Goal: Task Accomplishment & Management: Complete application form

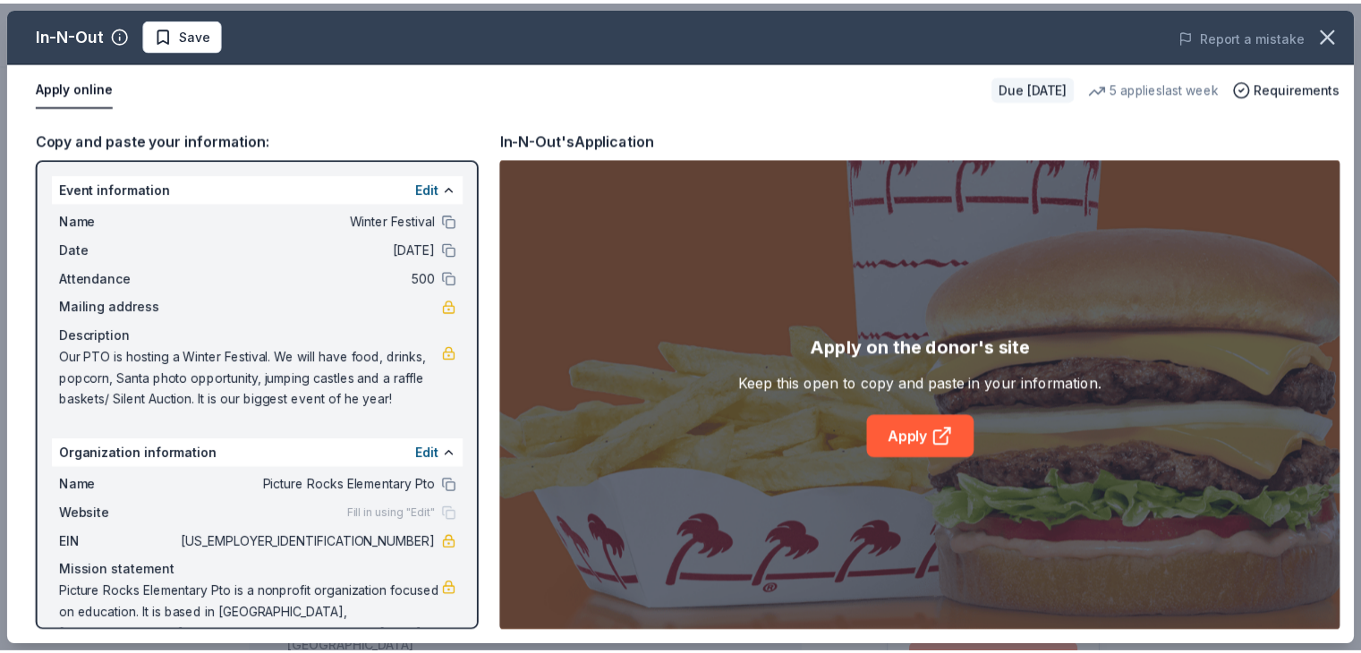
scroll to position [225, 0]
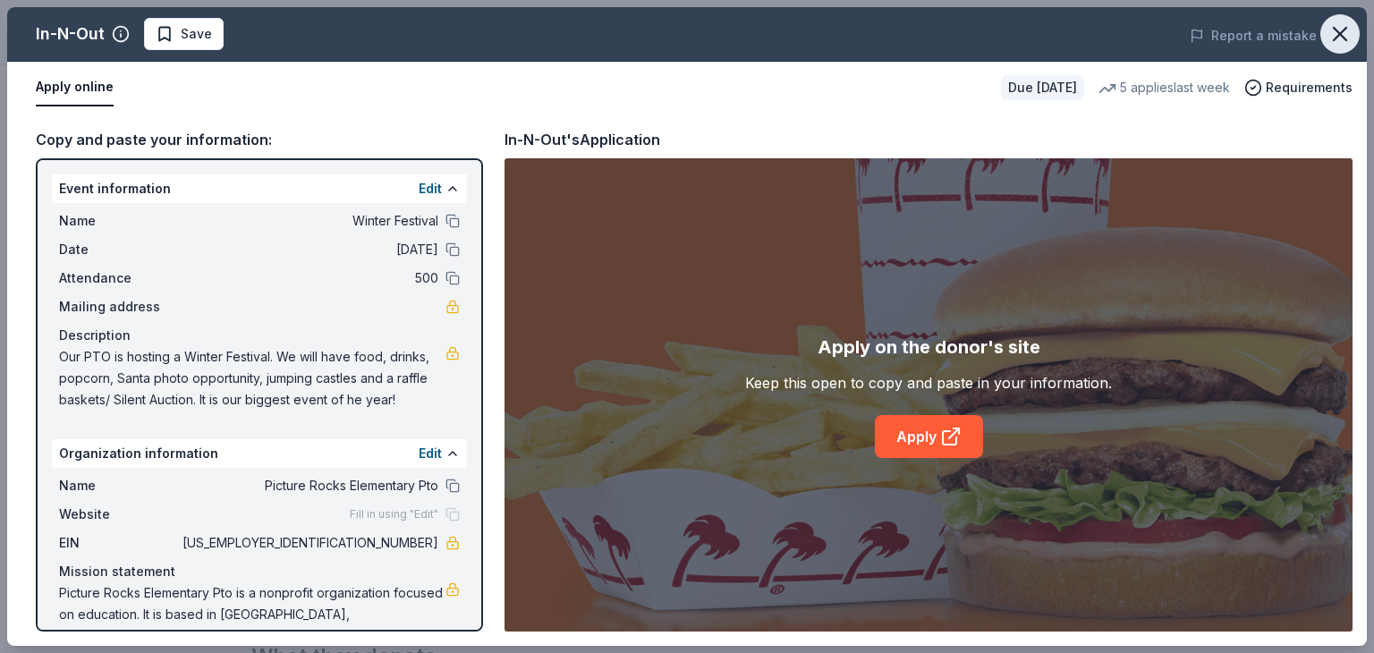
click at [1344, 40] on icon "button" at bounding box center [1339, 33] width 25 height 25
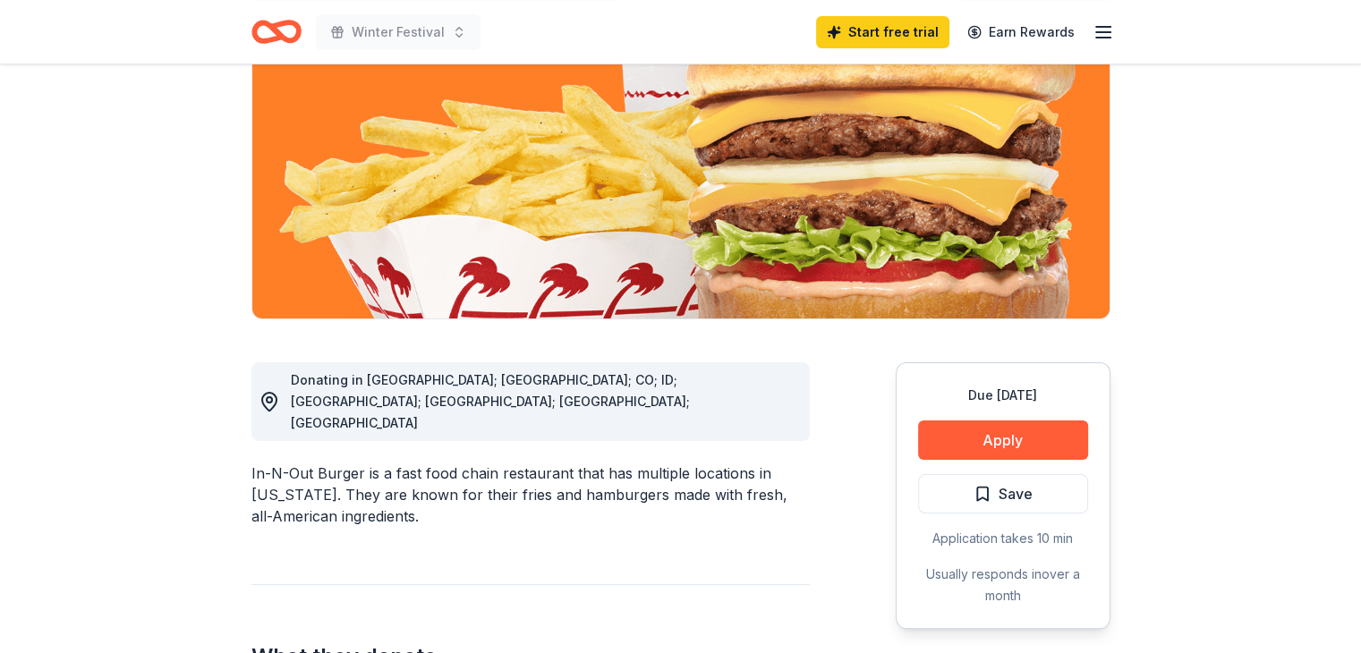
click at [286, 22] on icon "Home" at bounding box center [284, 31] width 28 height 18
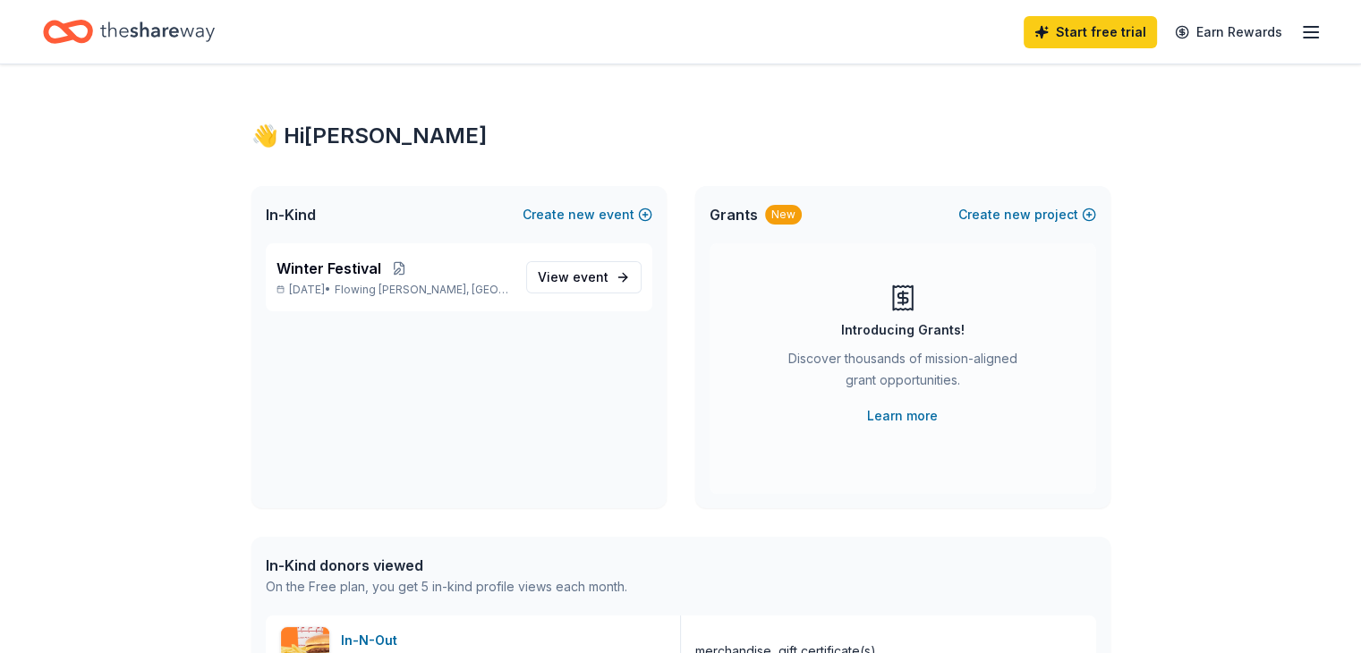
click at [182, 26] on icon "Home" at bounding box center [157, 31] width 114 height 37
click at [577, 285] on span "View event" at bounding box center [573, 277] width 71 height 21
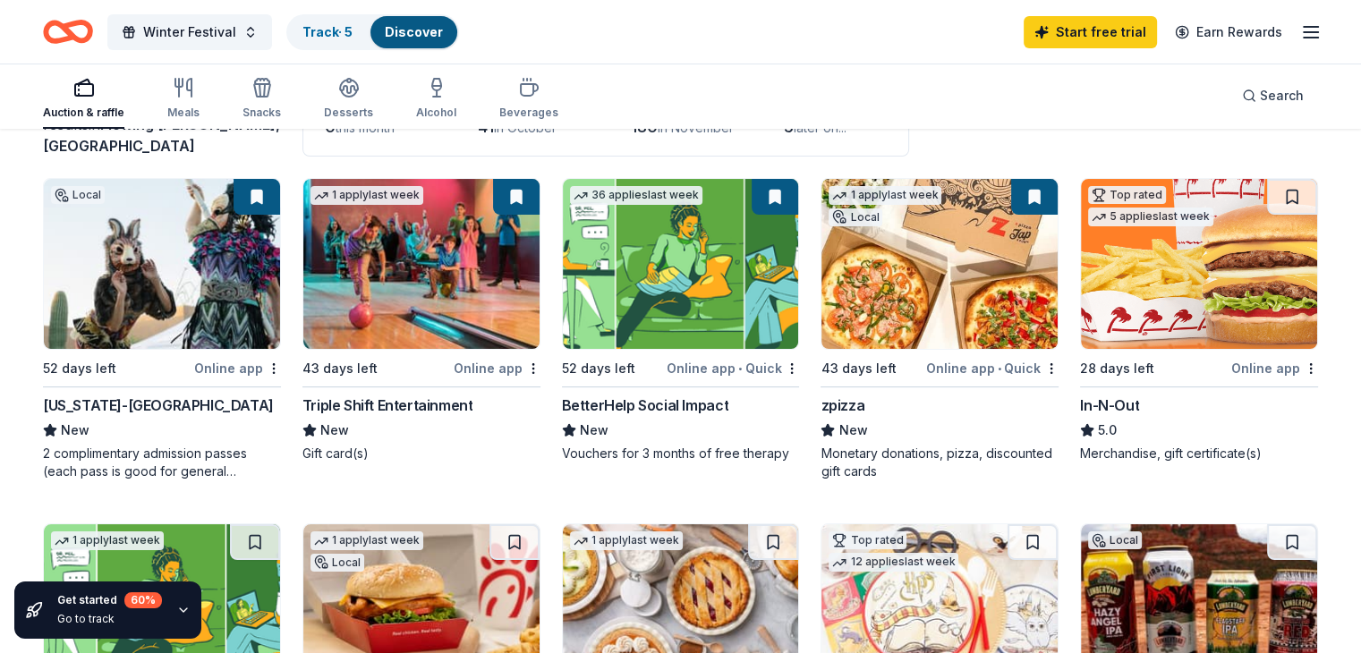
scroll to position [152, 0]
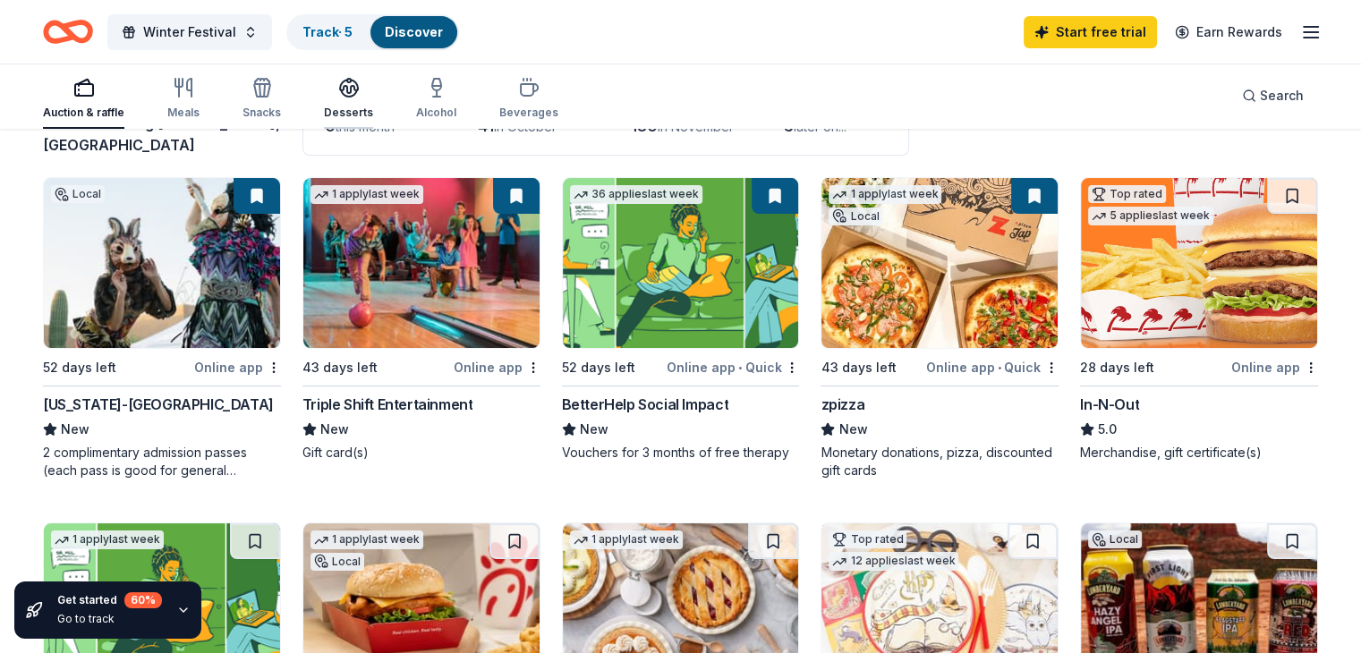
click at [360, 91] on icon "button" at bounding box center [348, 87] width 21 height 21
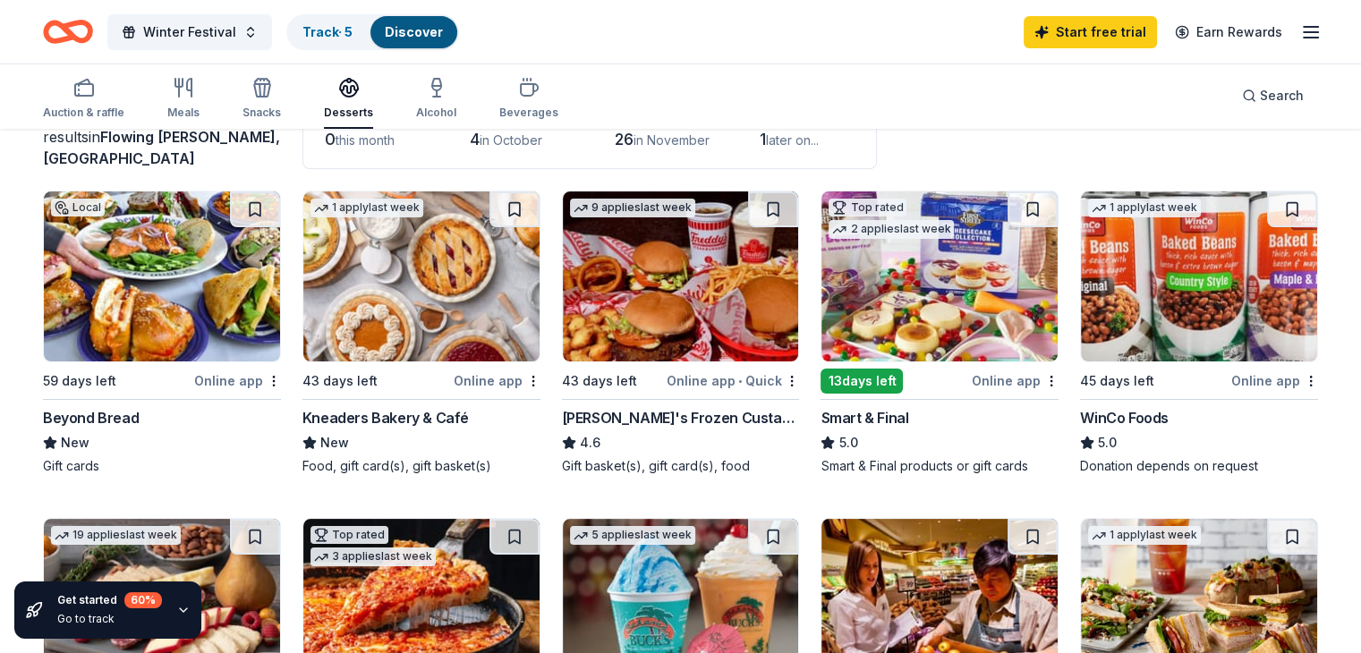
scroll to position [138, 0]
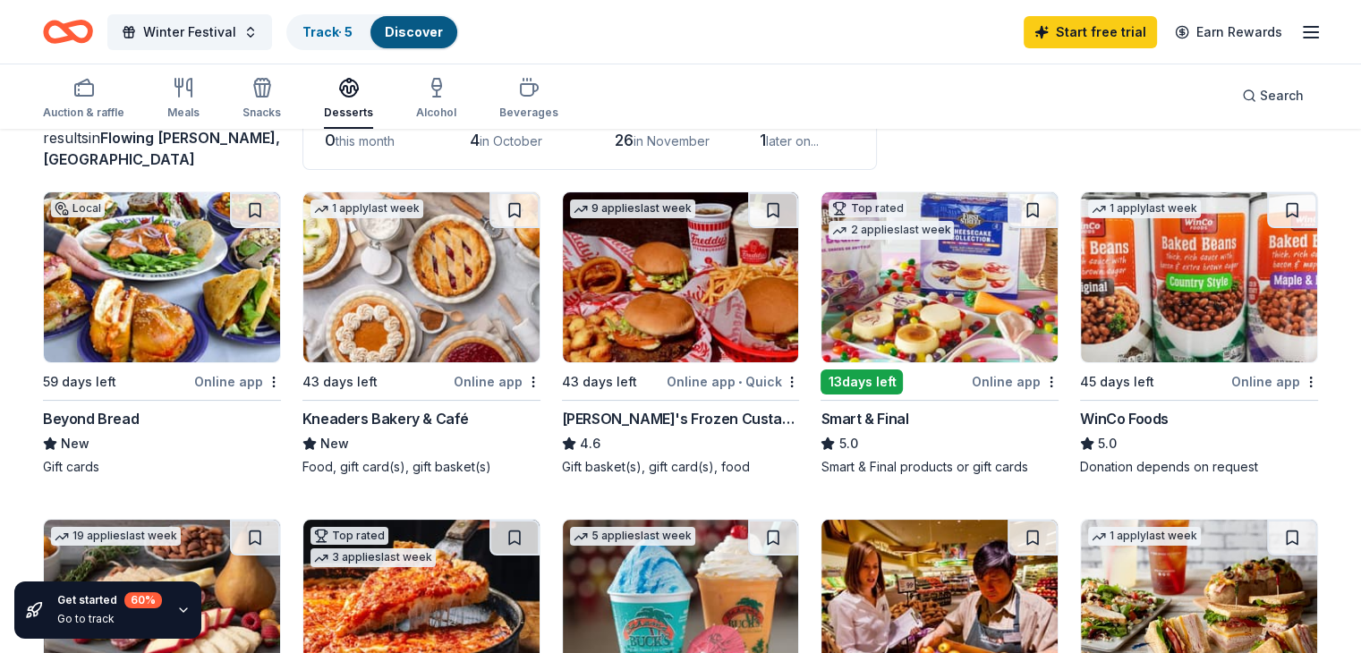
click at [644, 303] on img at bounding box center [681, 277] width 236 height 170
click at [236, 33] on span "Winter Festival" at bounding box center [189, 31] width 93 height 21
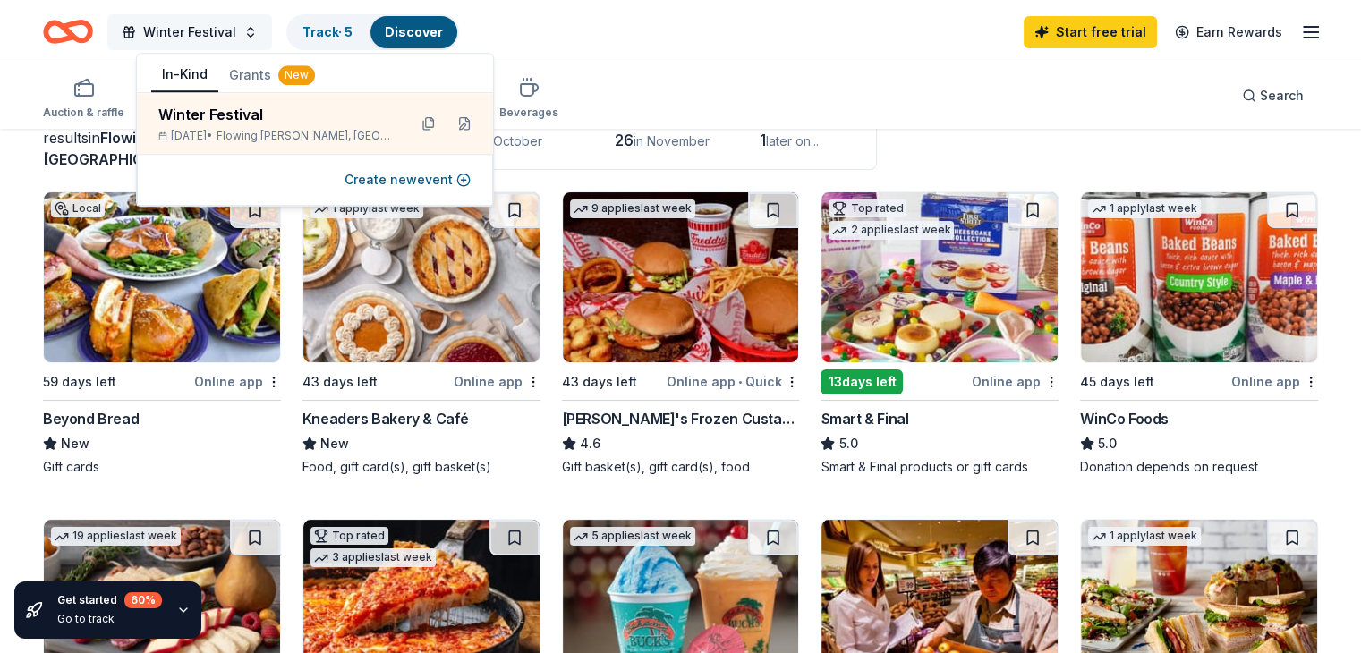
click at [236, 33] on span "Winter Festival" at bounding box center [189, 31] width 93 height 21
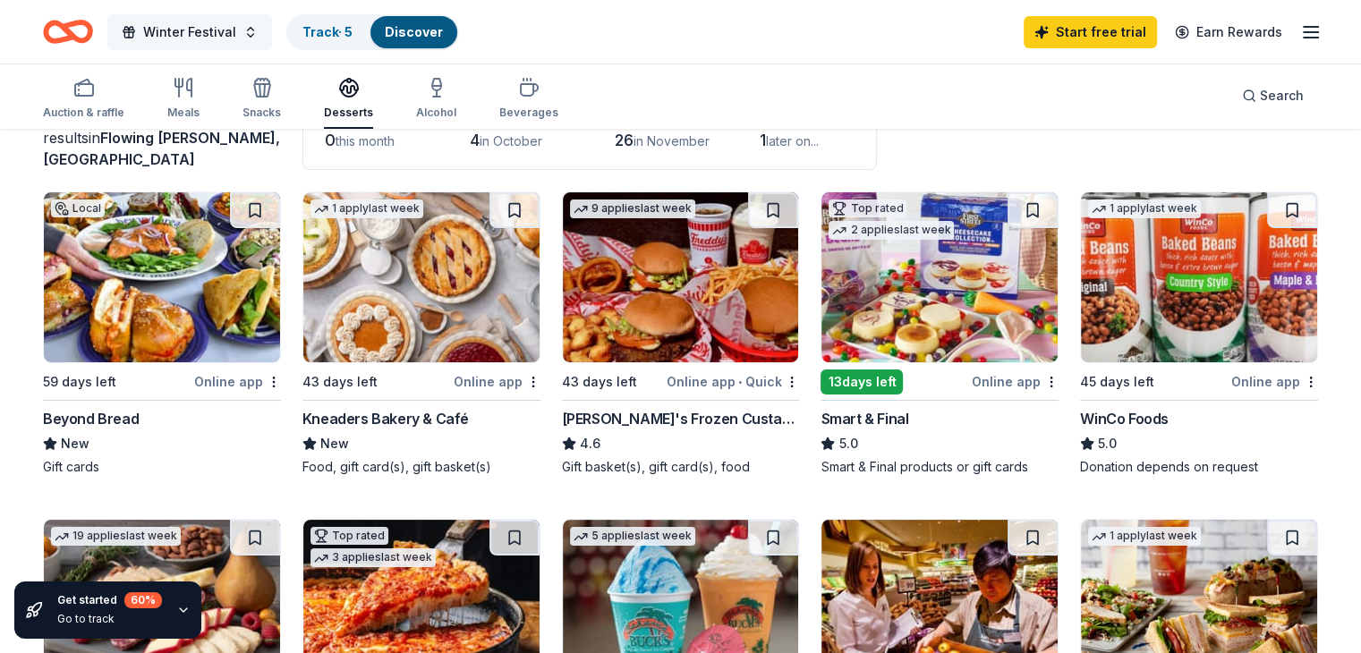
click at [236, 33] on span "Winter Festival" at bounding box center [189, 31] width 93 height 21
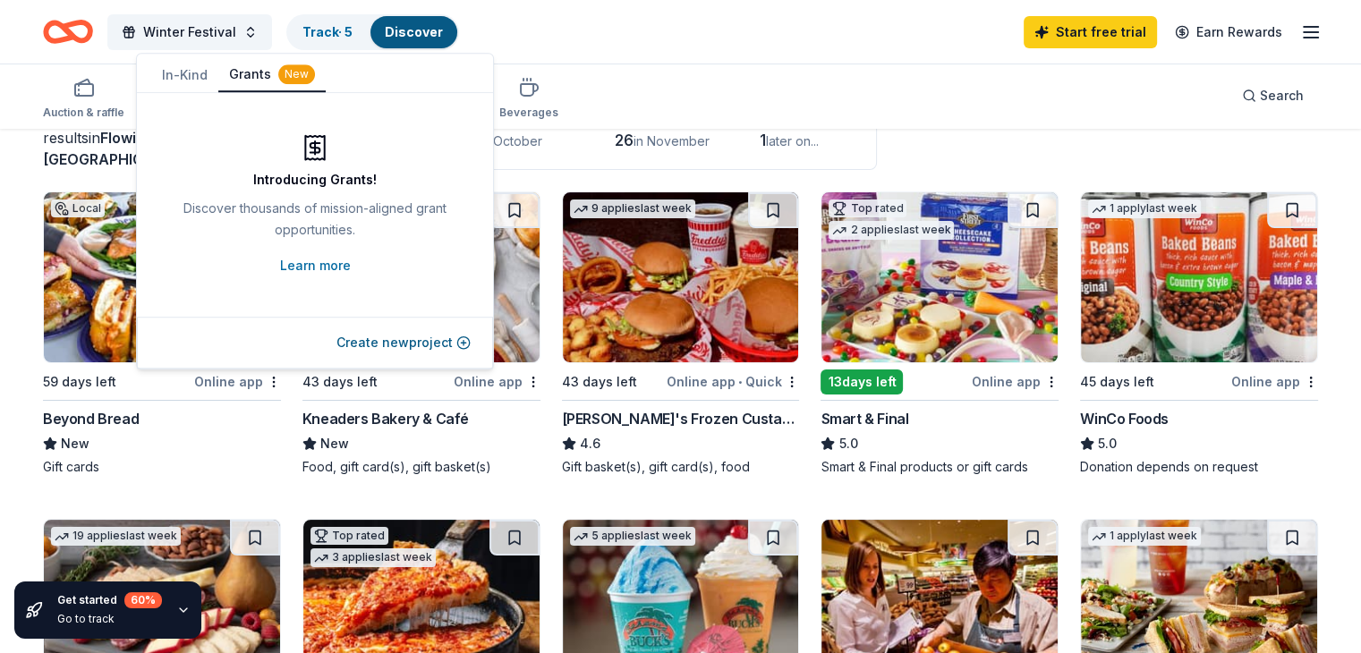
click at [260, 72] on button "Grants New" at bounding box center [271, 75] width 107 height 34
click at [384, 341] on button "Create new project" at bounding box center [403, 342] width 134 height 21
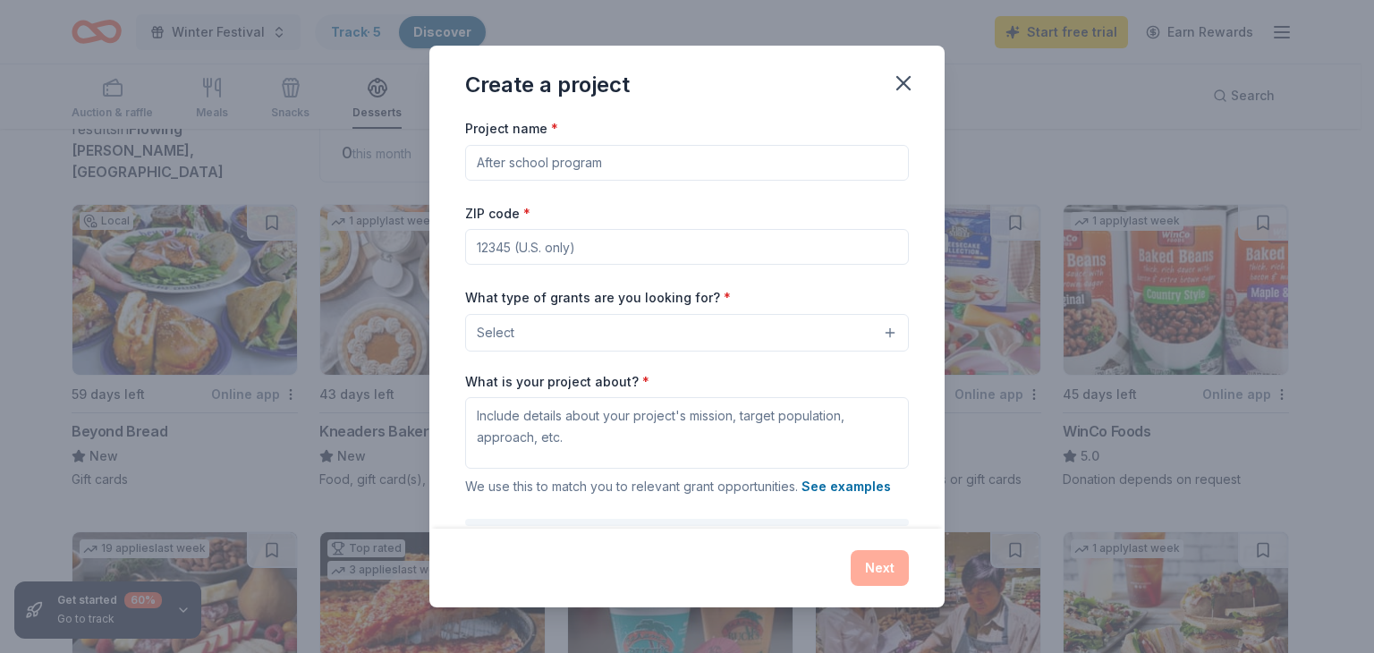
click at [519, 169] on input "Project name *" at bounding box center [687, 163] width 444 height 36
click at [898, 94] on icon "button" at bounding box center [903, 83] width 25 height 25
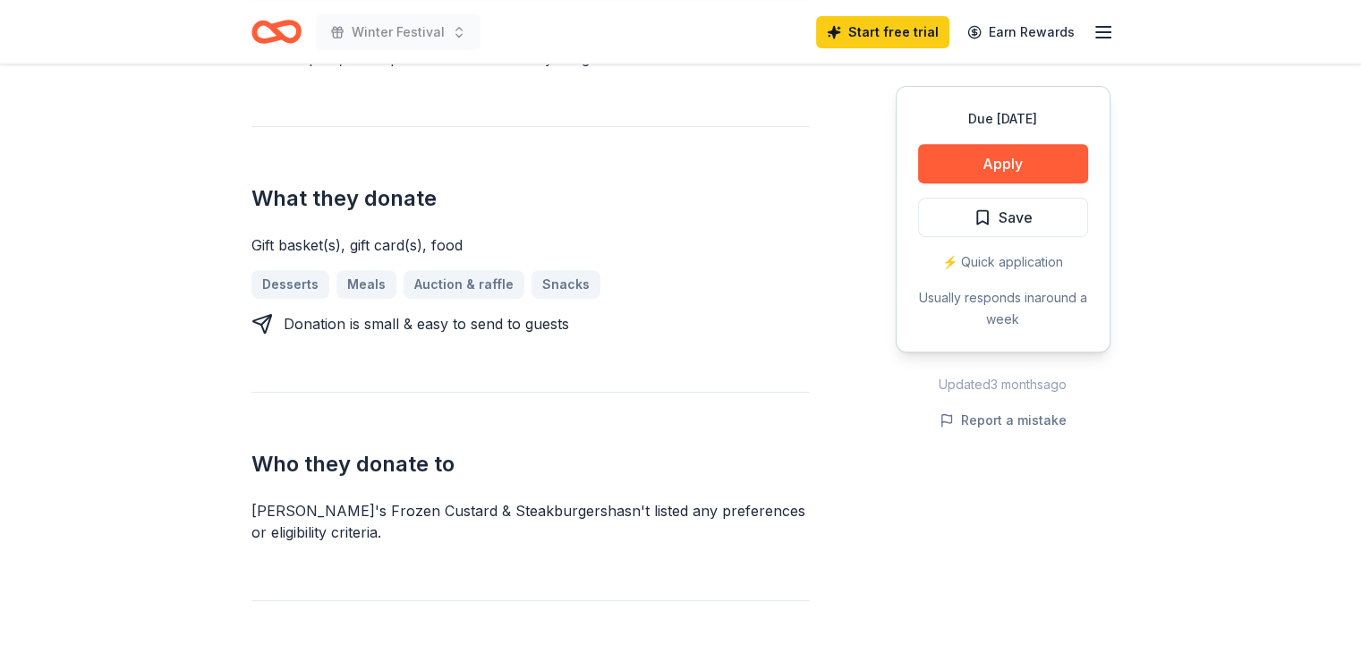
scroll to position [712, 0]
click at [970, 165] on button "Apply" at bounding box center [1003, 163] width 170 height 39
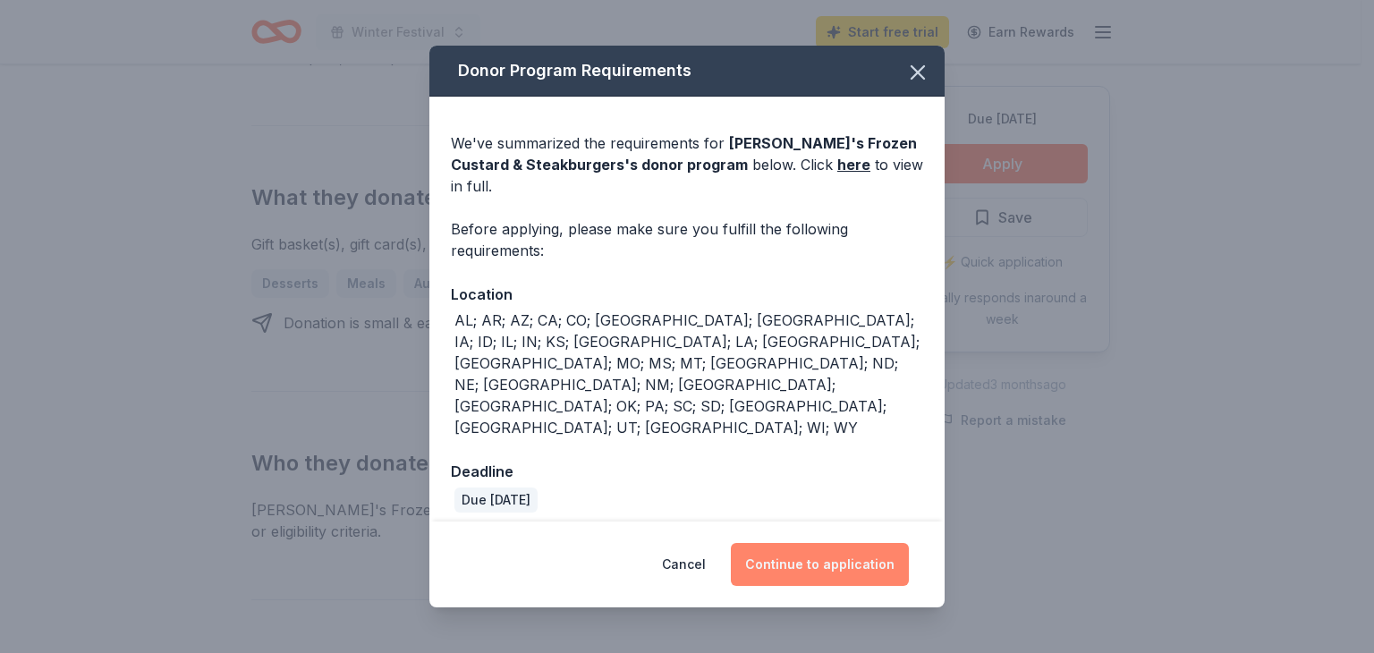
click at [848, 543] on button "Continue to application" at bounding box center [820, 564] width 178 height 43
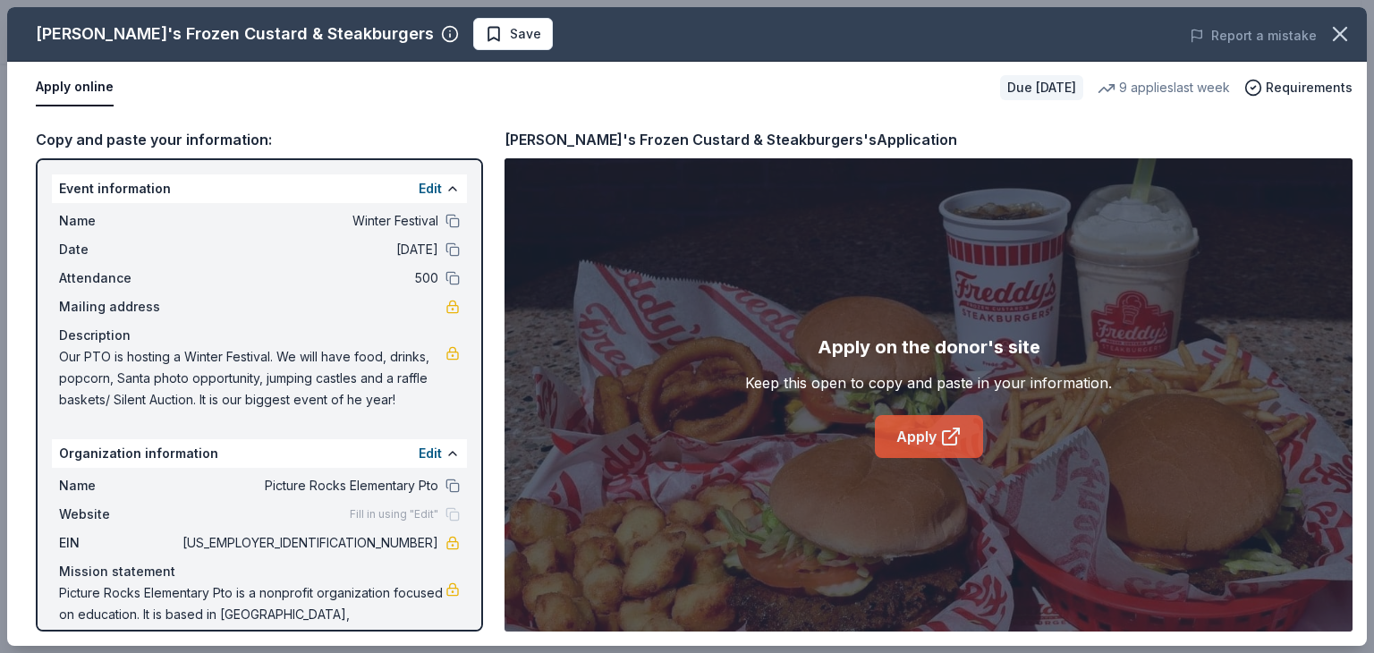
click at [920, 421] on link "Apply" at bounding box center [929, 436] width 108 height 43
click at [1344, 44] on icon "button" at bounding box center [1339, 33] width 25 height 25
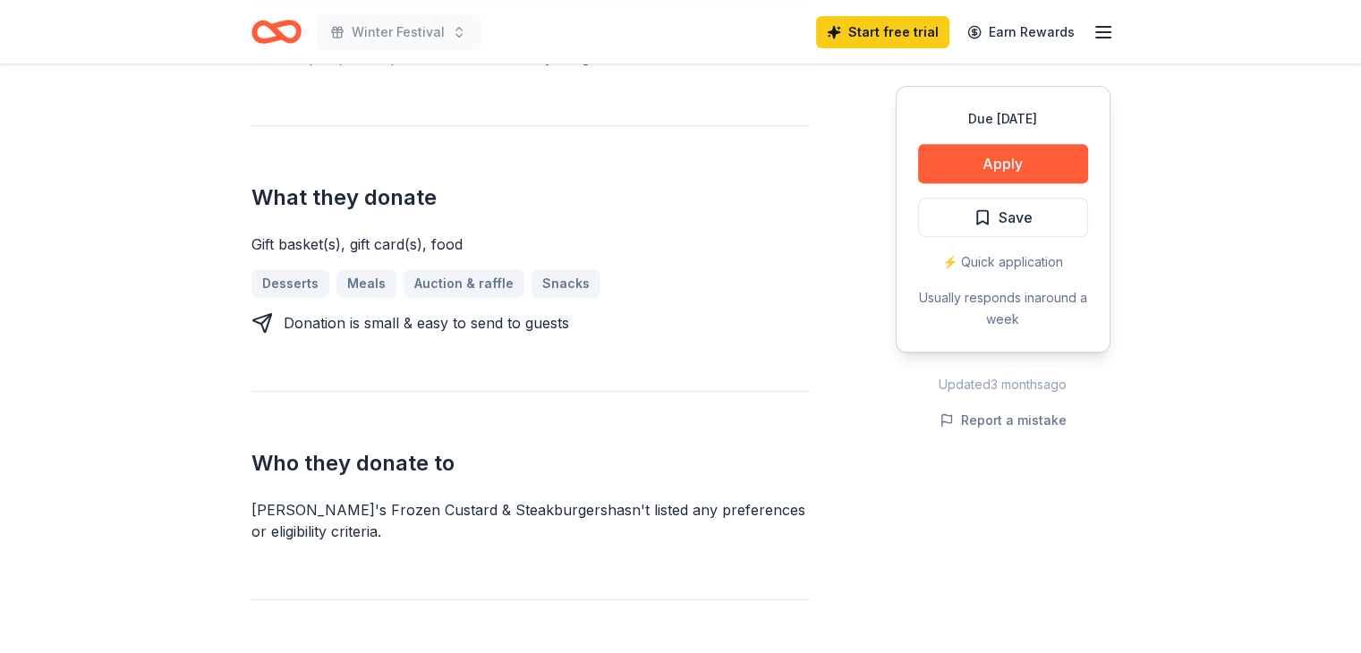
click at [284, 43] on icon "Home" at bounding box center [276, 32] width 50 height 42
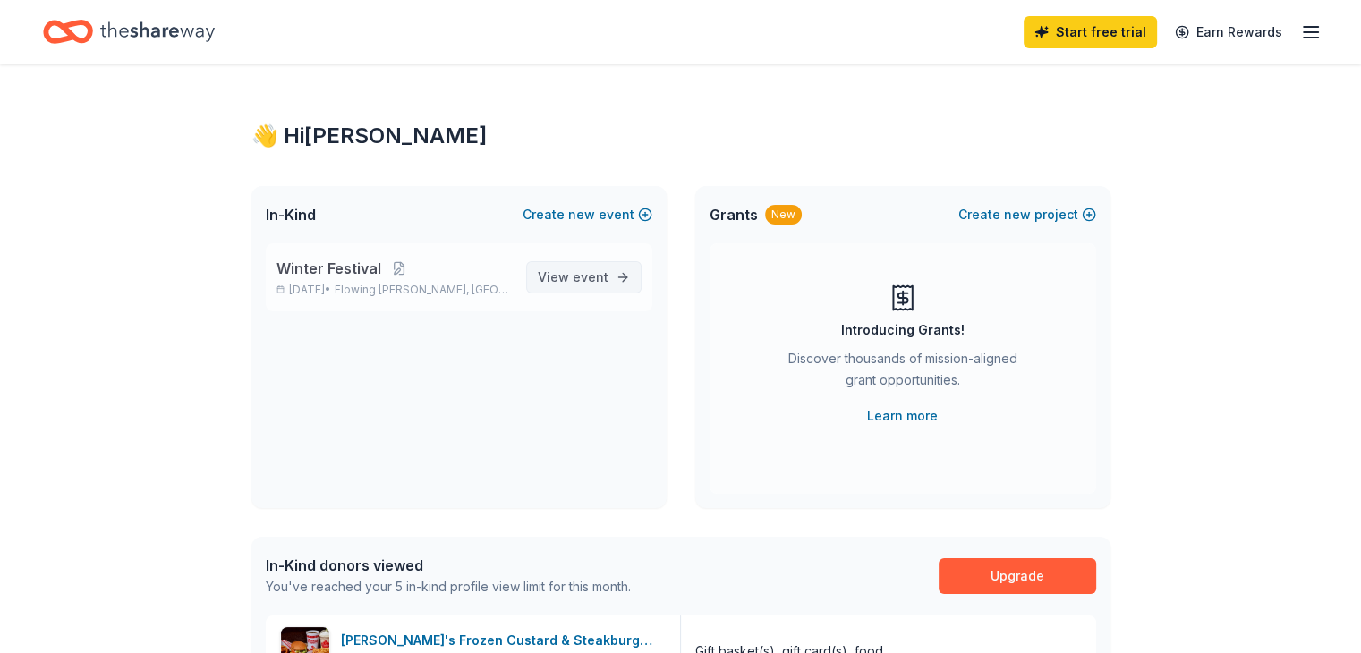
click at [560, 277] on span "View event" at bounding box center [573, 277] width 71 height 21
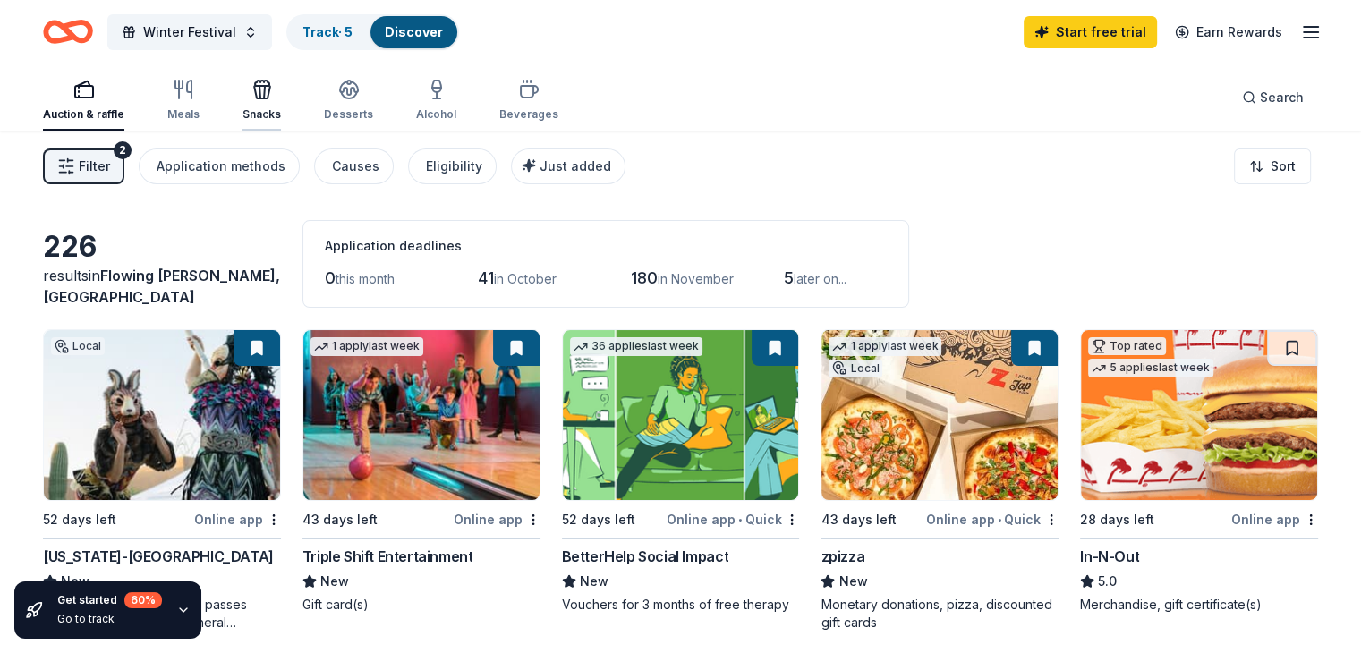
click at [273, 83] on icon "button" at bounding box center [261, 89] width 21 height 21
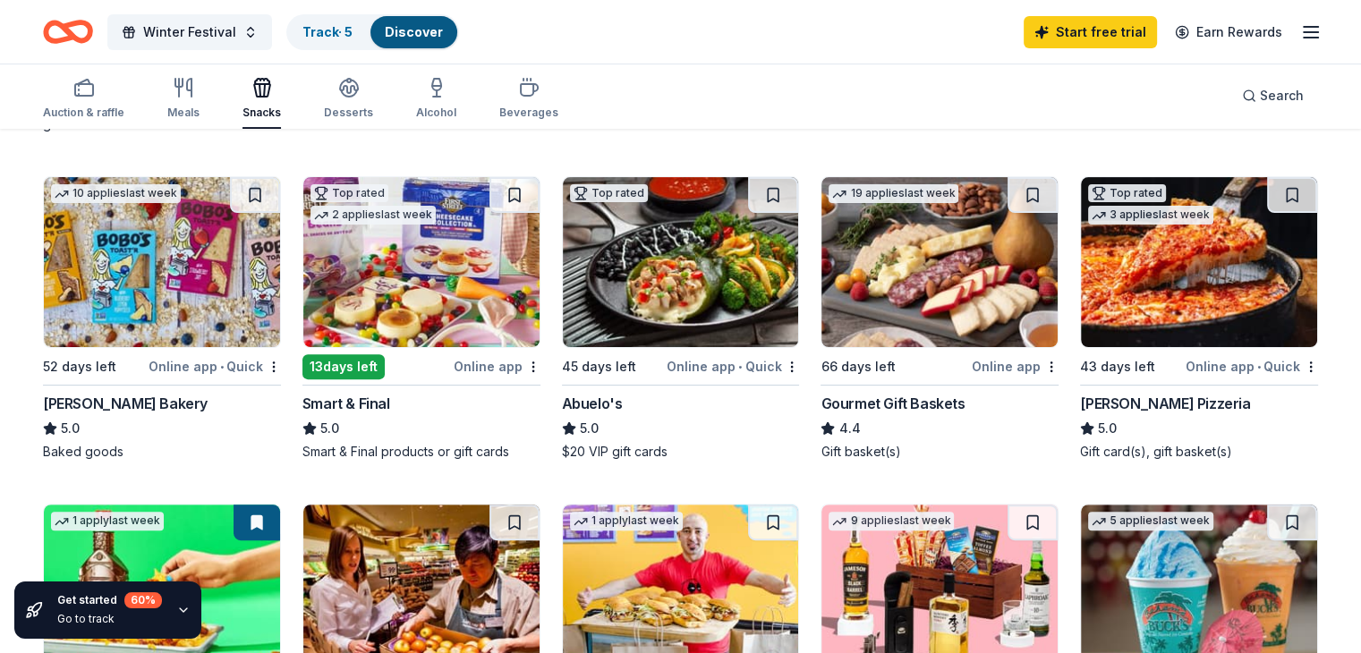
scroll to position [497, 0]
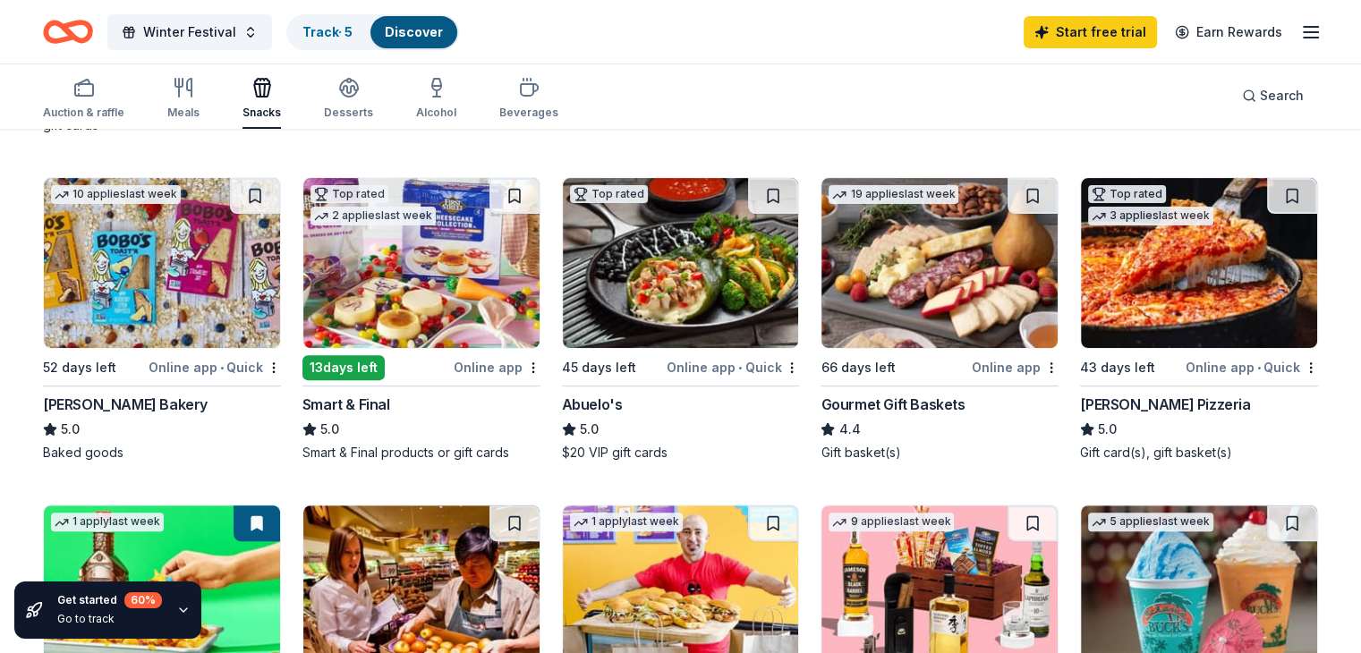
click at [855, 293] on img at bounding box center [939, 263] width 236 height 170
click at [352, 37] on link "Track · 5" at bounding box center [327, 31] width 50 height 15
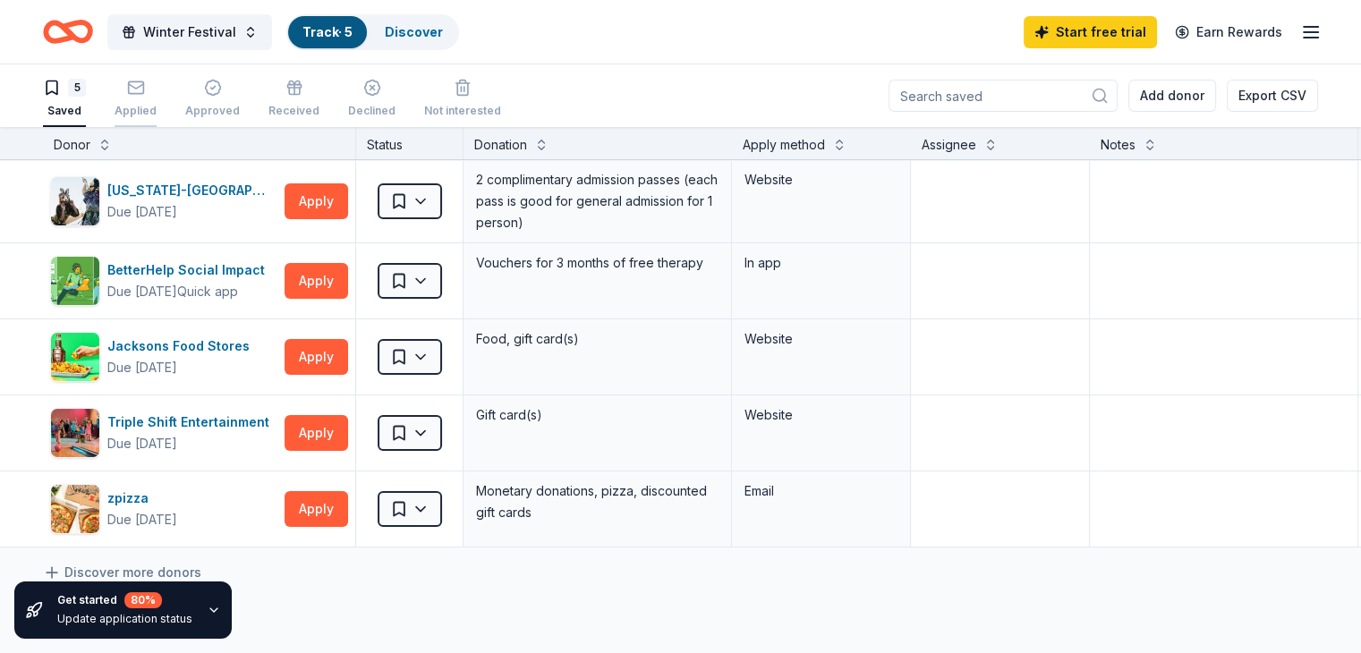
click at [145, 89] on icon "button" at bounding box center [136, 88] width 18 height 18
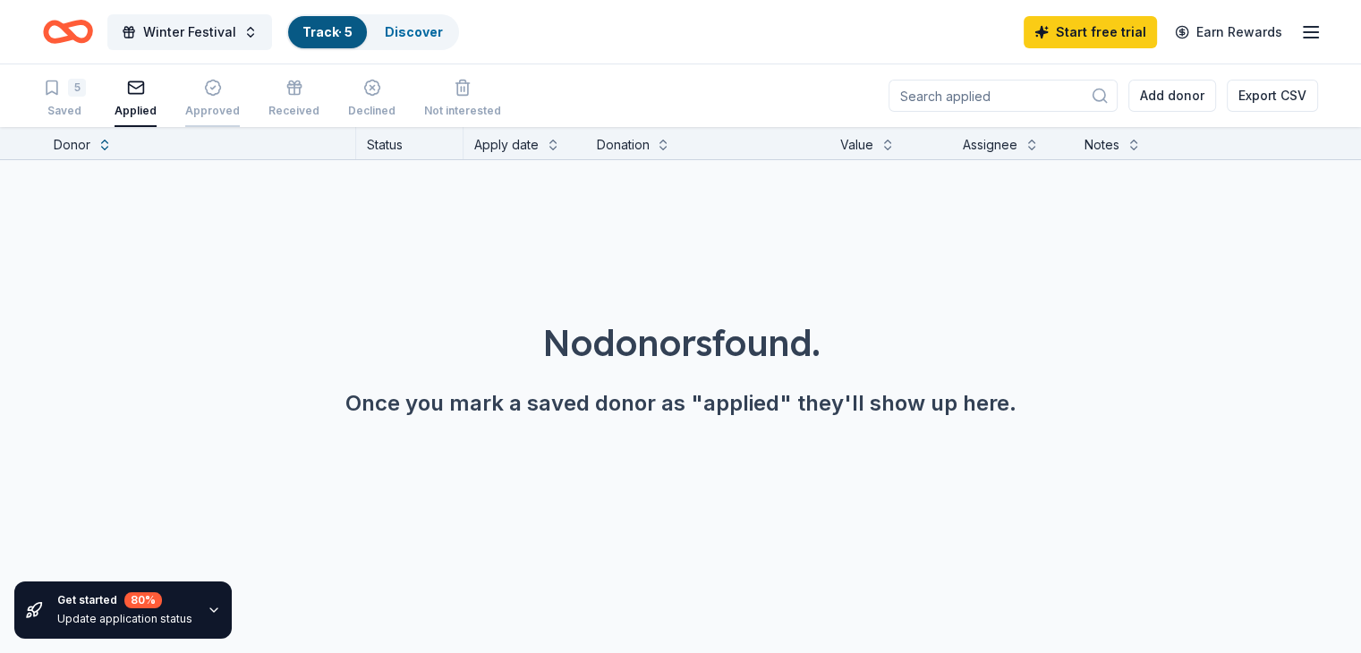
click at [222, 87] on icon "button" at bounding box center [213, 88] width 18 height 18
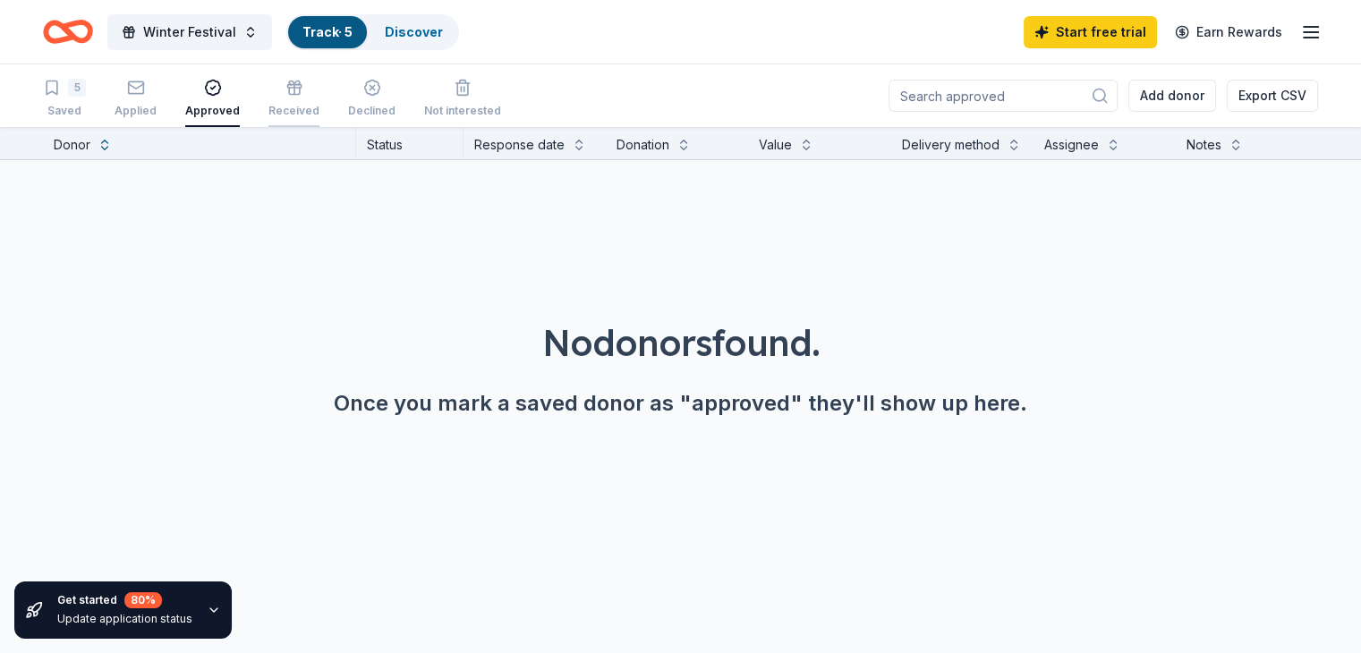
click at [300, 88] on div "button" at bounding box center [293, 88] width 51 height 18
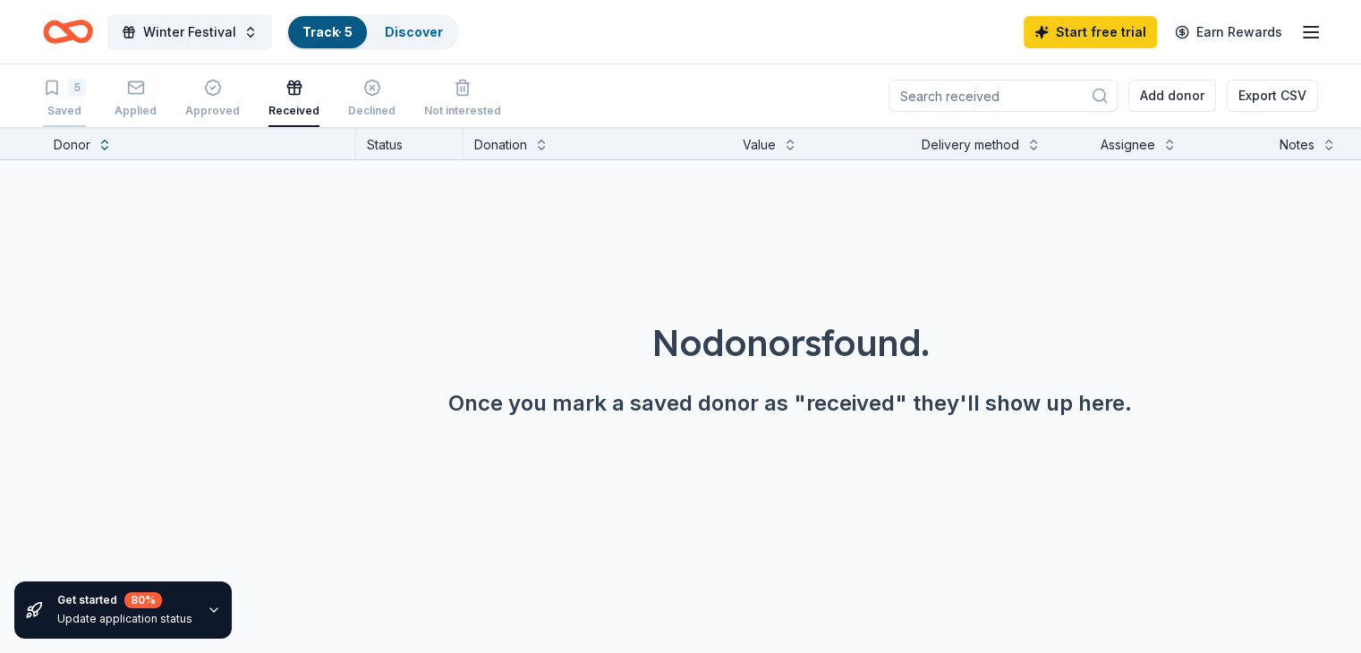
click at [86, 92] on div "5" at bounding box center [77, 88] width 18 height 18
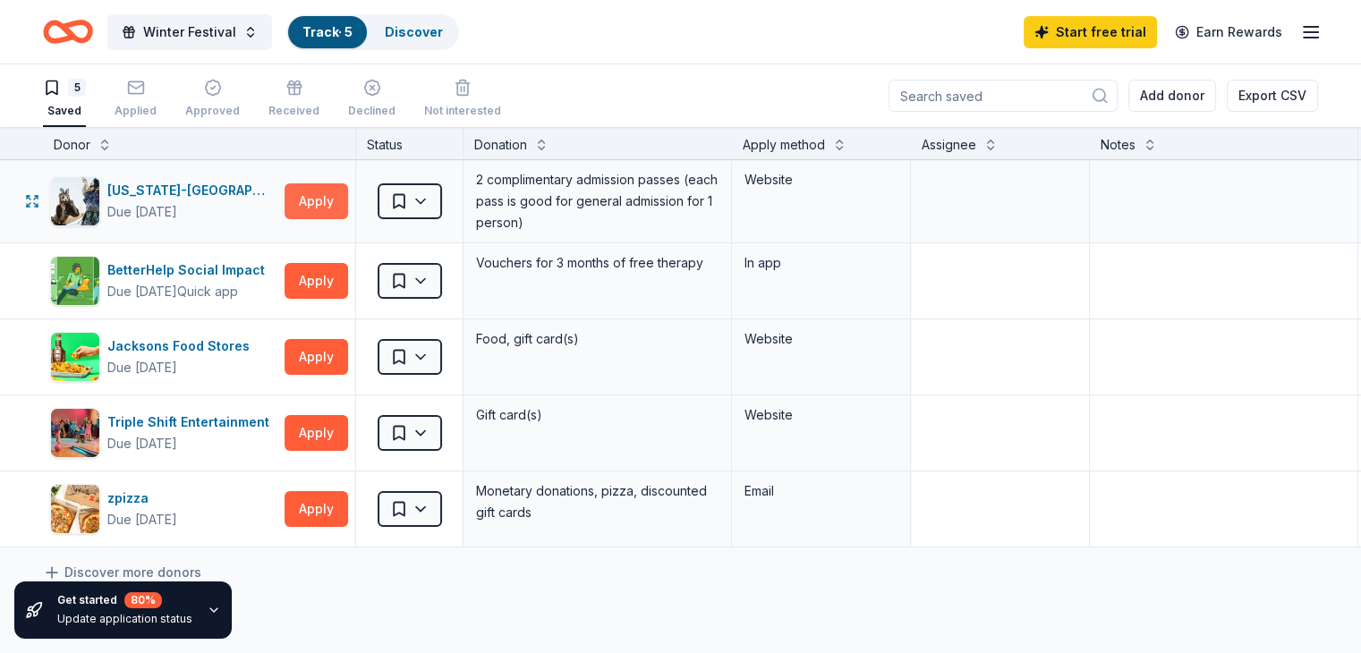
click at [348, 194] on button "Apply" at bounding box center [316, 201] width 64 height 36
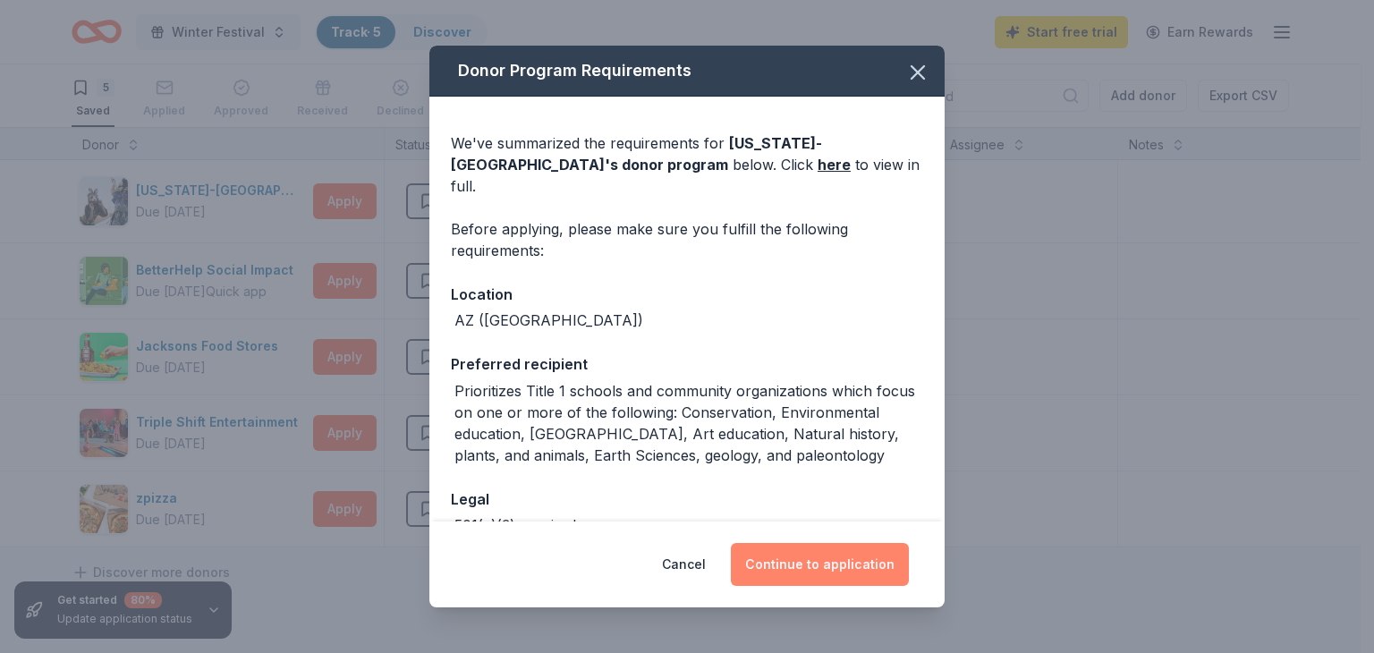
click at [791, 573] on button "Continue to application" at bounding box center [820, 564] width 178 height 43
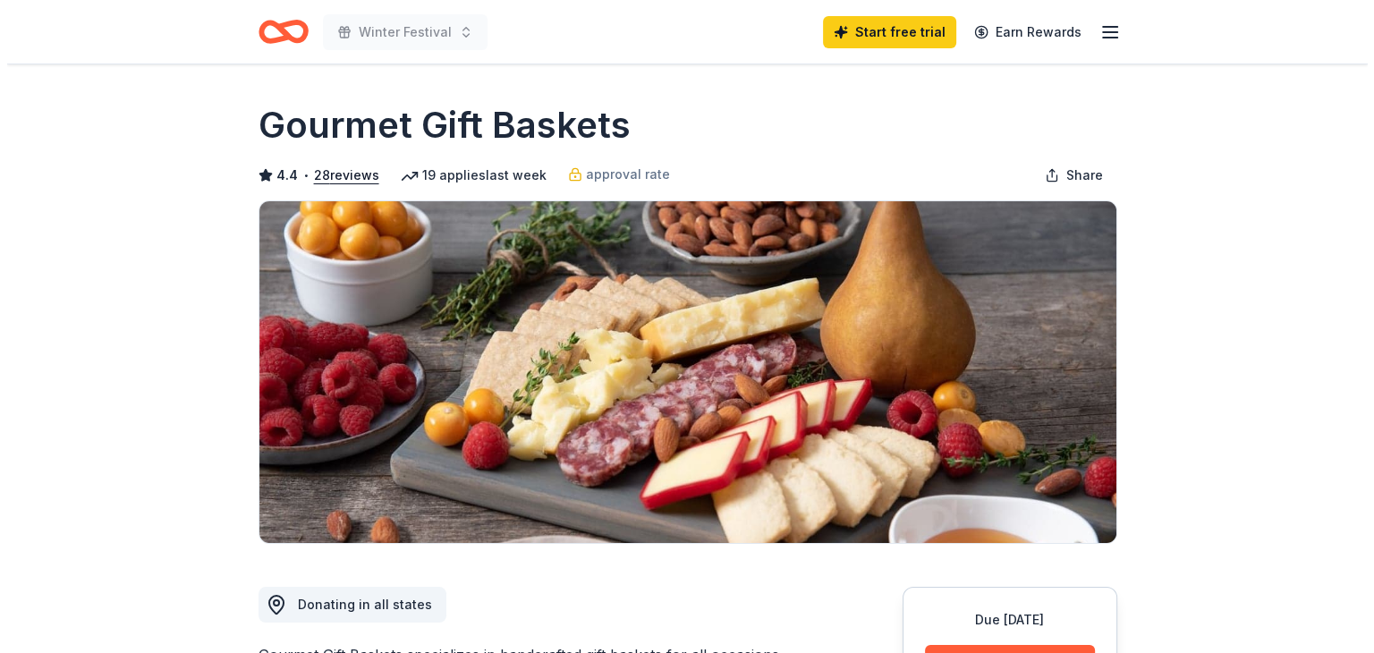
scroll to position [89, 0]
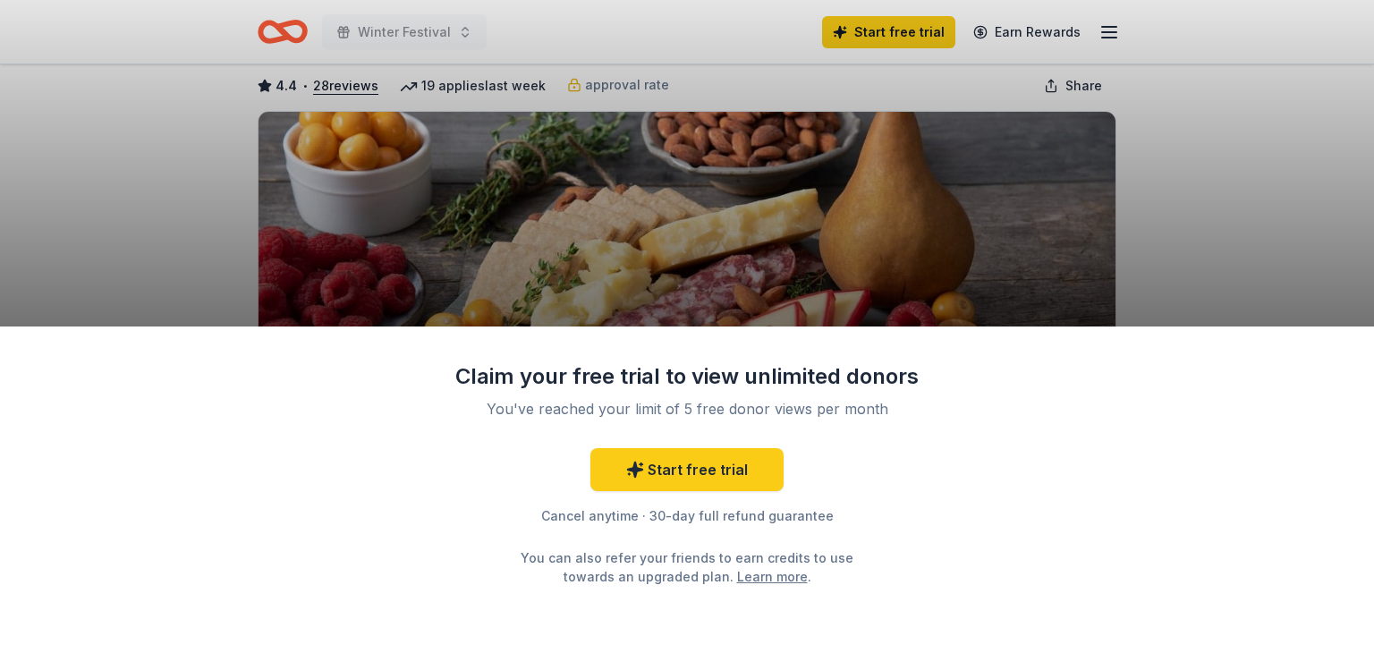
click at [1179, 221] on div "Claim your free trial to view unlimited donors You've reached your limit of 5 f…" at bounding box center [687, 326] width 1374 height 653
click at [1177, 221] on div "Claim your free trial to view unlimited donors You've reached your limit of 5 f…" at bounding box center [687, 326] width 1374 height 653
click at [303, 30] on div "Claim your free trial to view unlimited donors You've reached your limit of 5 f…" at bounding box center [687, 326] width 1374 height 653
